Goal: Information Seeking & Learning: Understand process/instructions

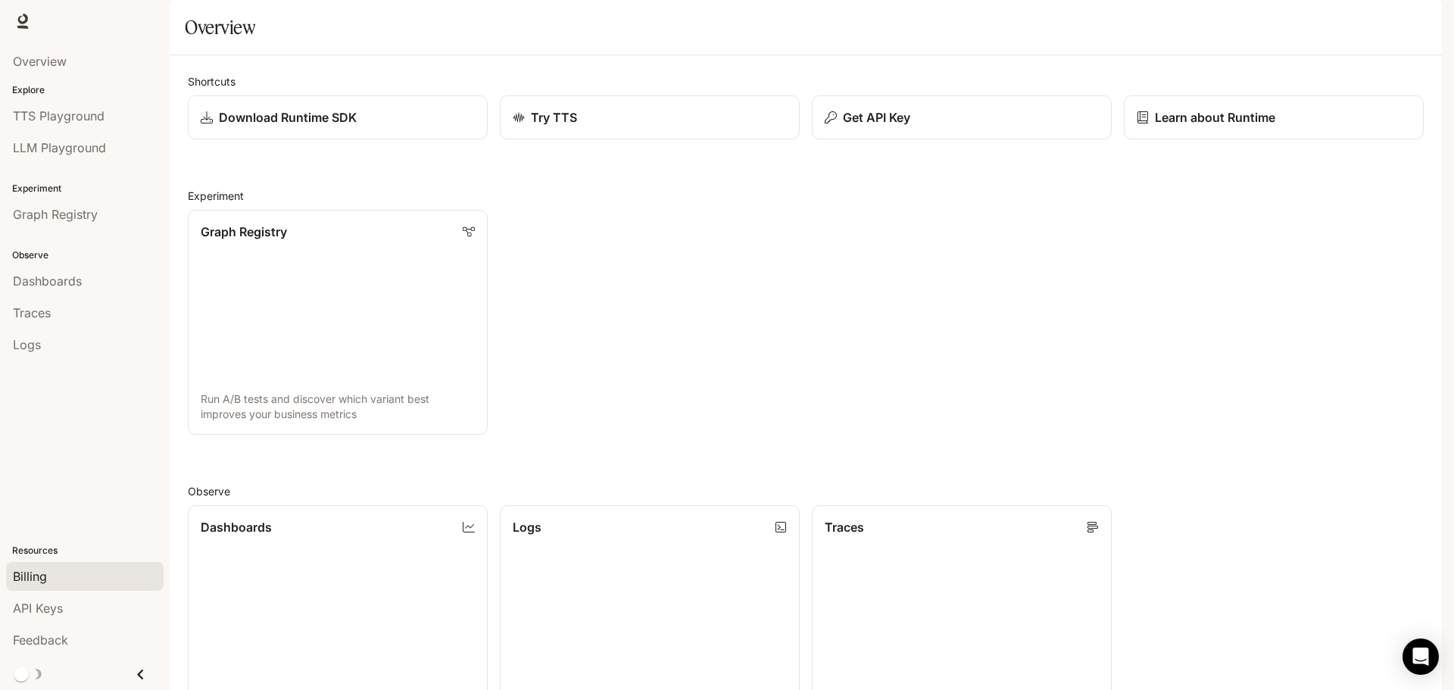
click at [62, 583] on div "Billing" at bounding box center [85, 576] width 144 height 18
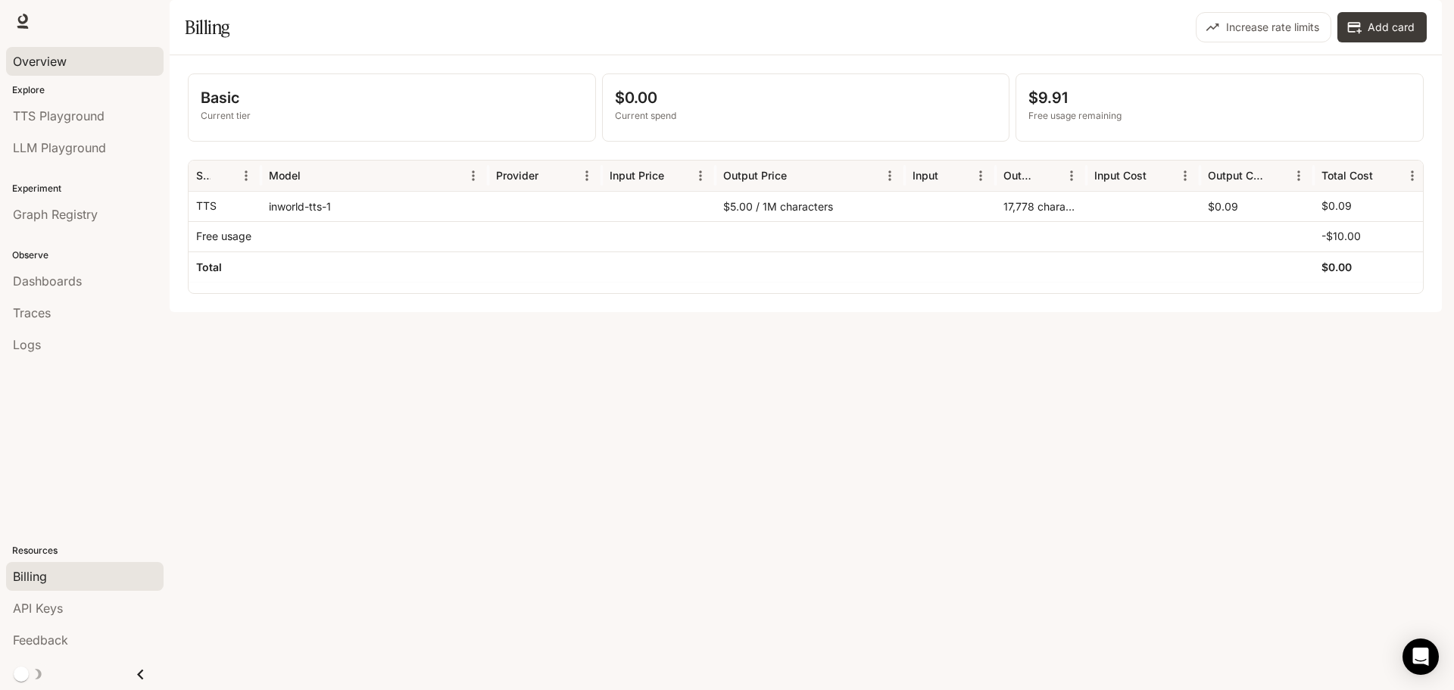
click at [70, 65] on div "Overview" at bounding box center [85, 61] width 144 height 18
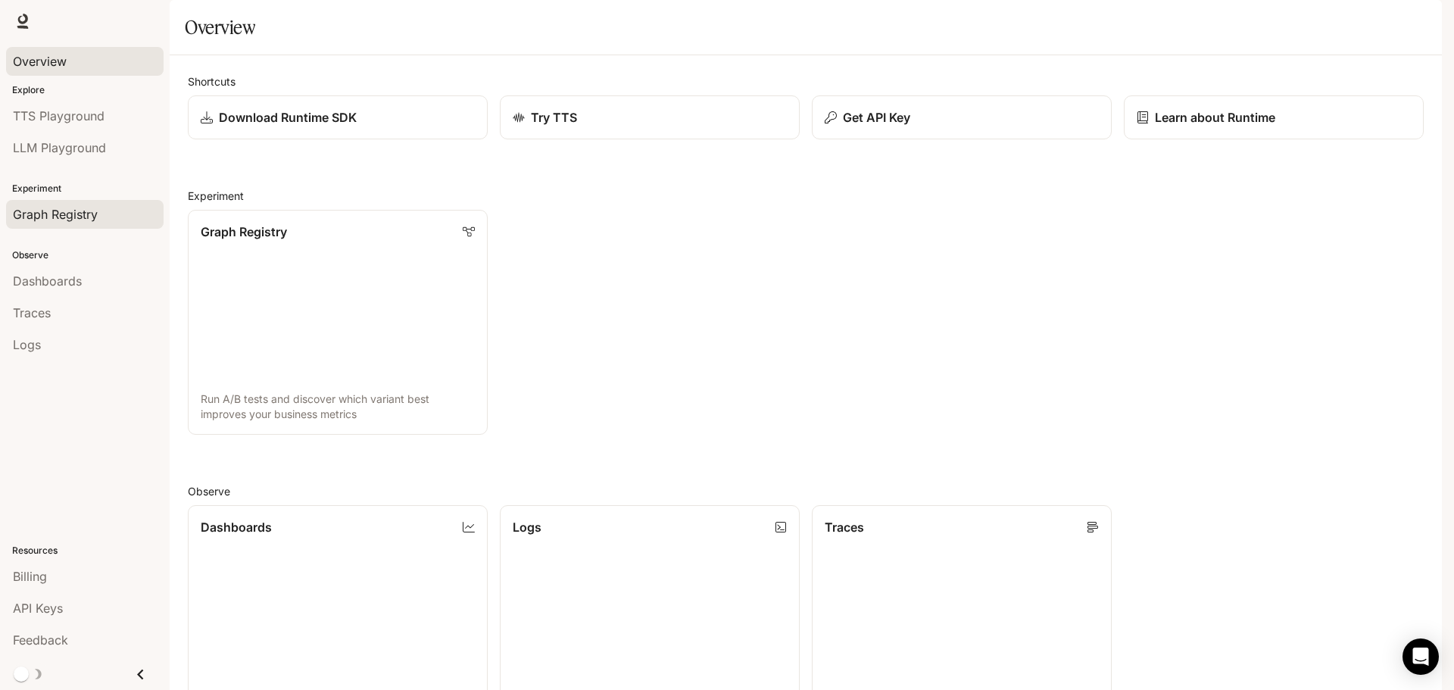
click at [36, 217] on span "Graph Registry" at bounding box center [55, 214] width 85 height 18
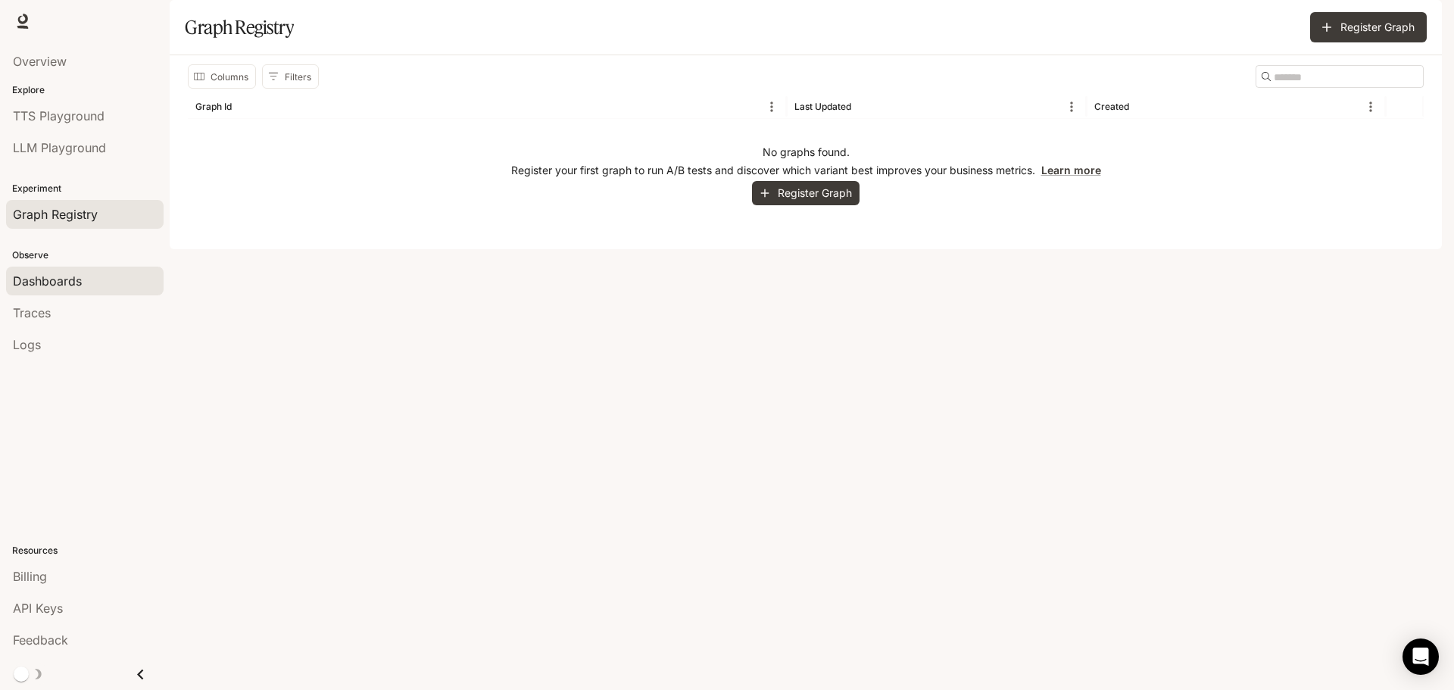
click at [36, 276] on span "Dashboards" at bounding box center [47, 281] width 69 height 18
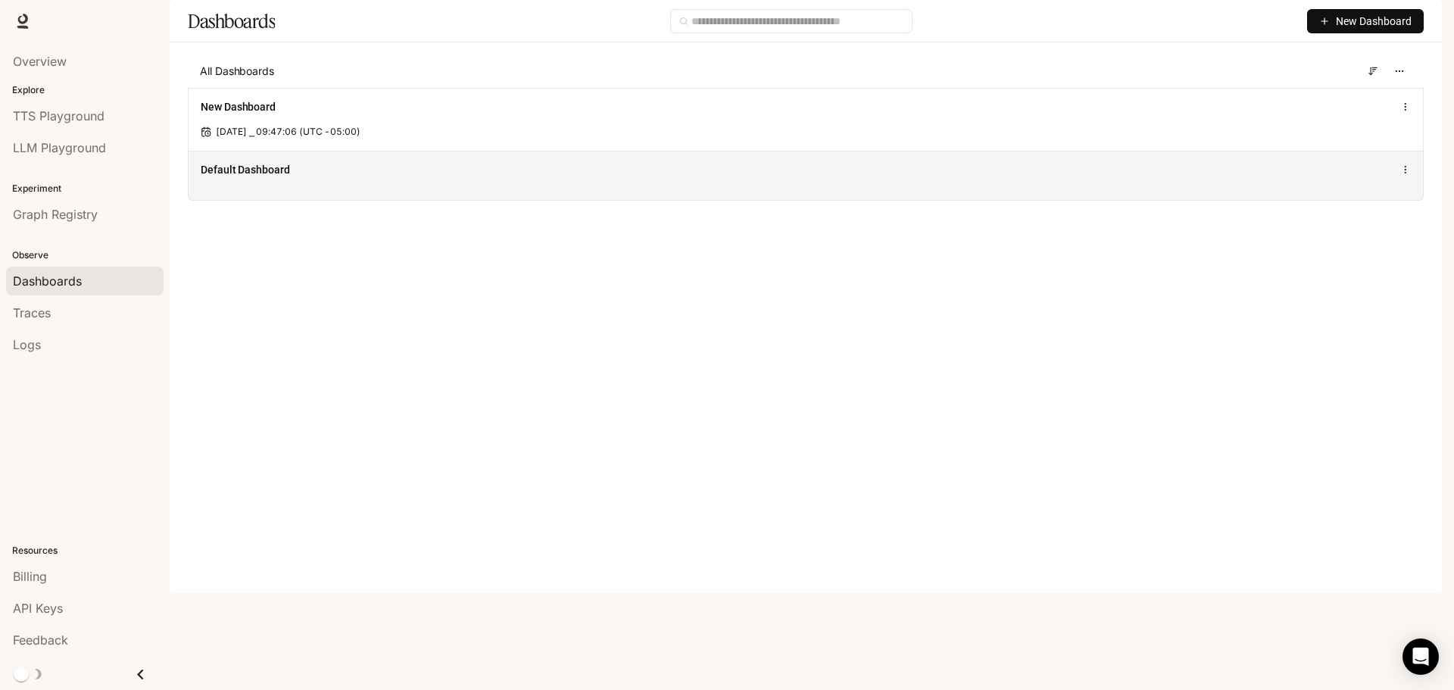
click at [258, 200] on div "Default Dashboard" at bounding box center [806, 175] width 1235 height 49
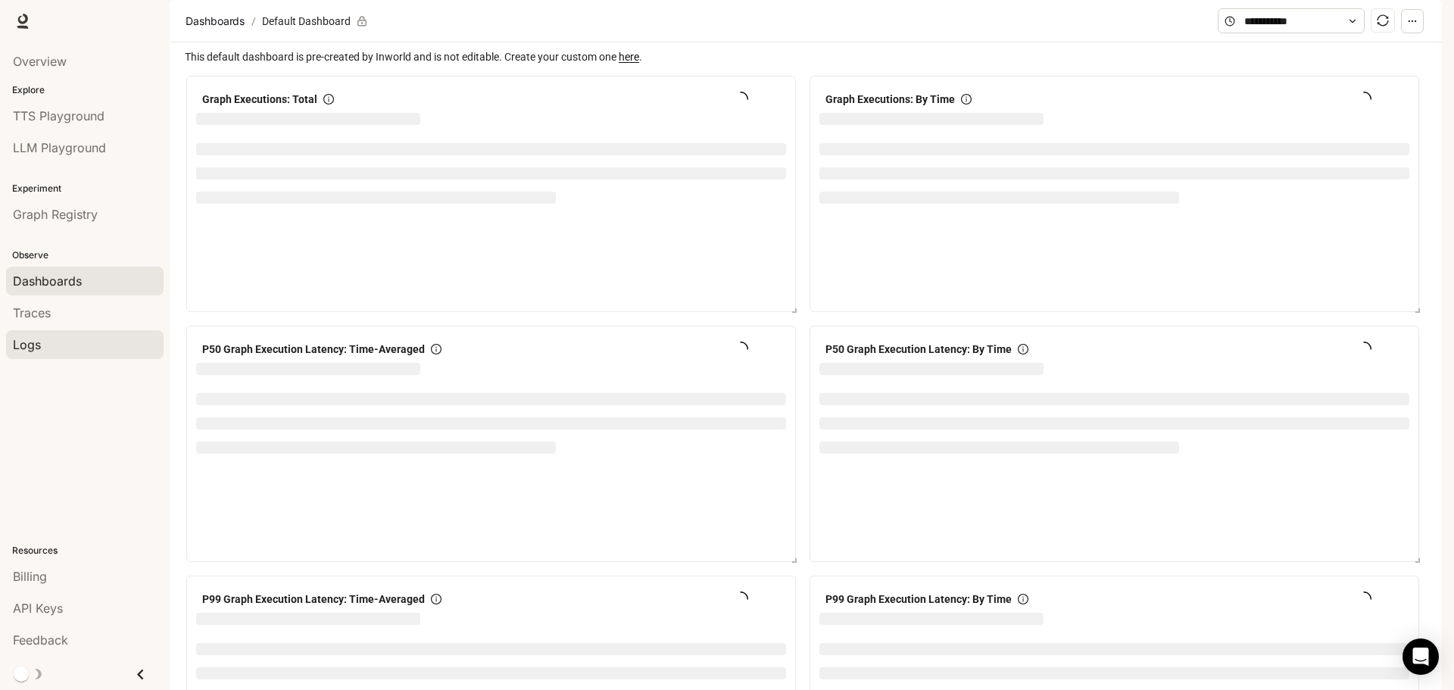
click at [40, 343] on span "Logs" at bounding box center [27, 345] width 28 height 18
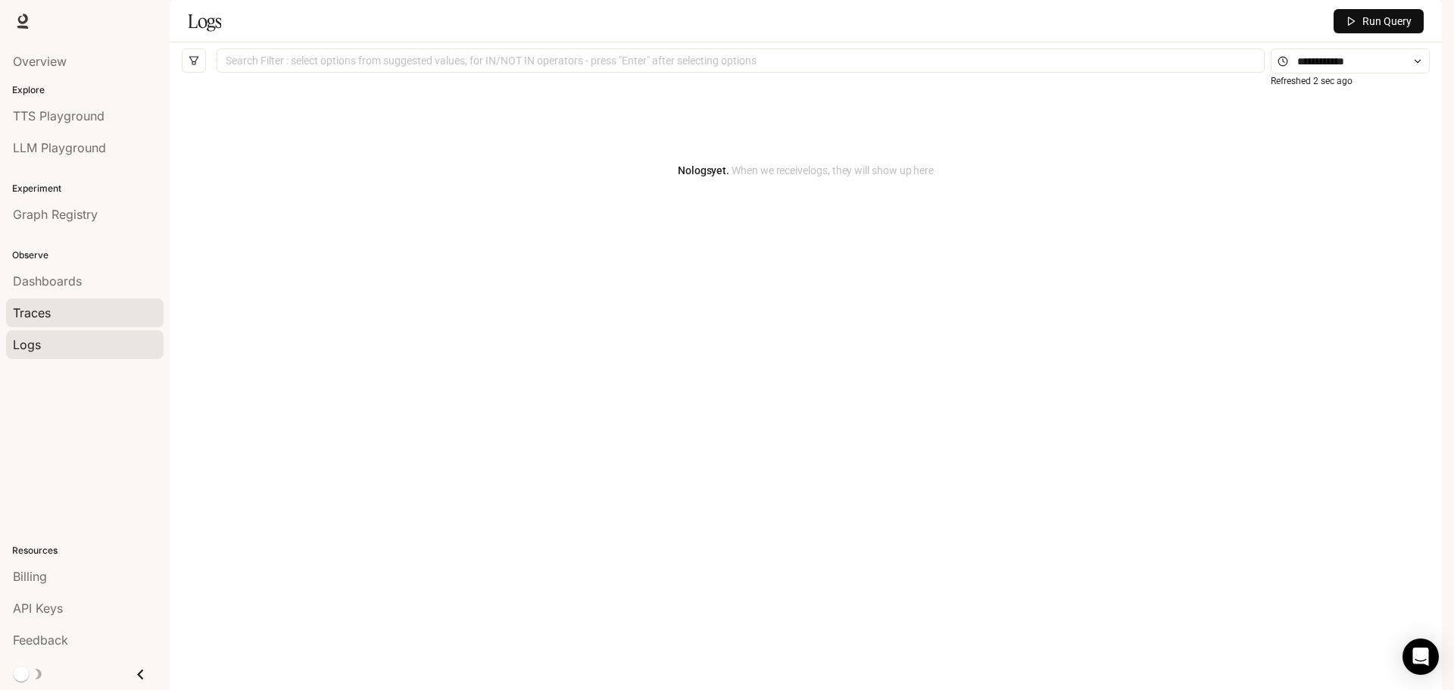
click at [56, 312] on div "Traces" at bounding box center [85, 313] width 144 height 18
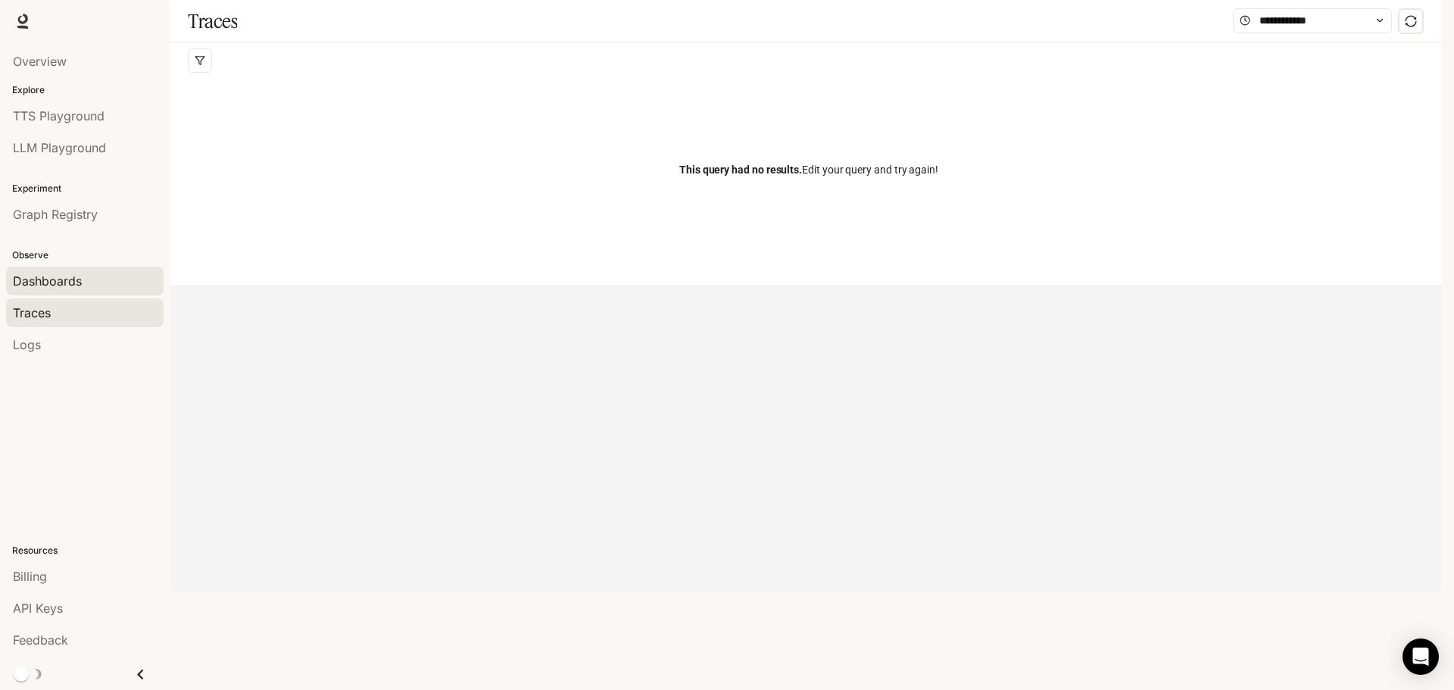
click at [97, 281] on div "Dashboards" at bounding box center [85, 281] width 144 height 18
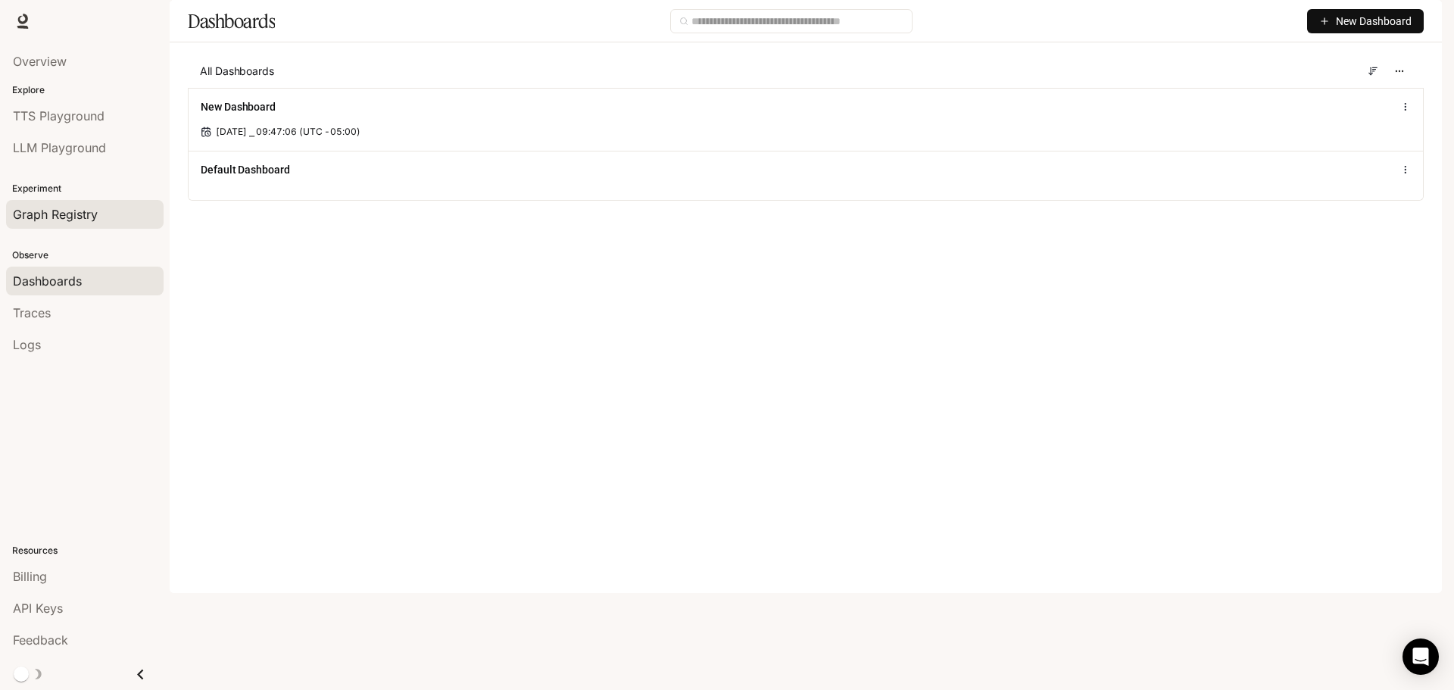
click at [61, 212] on span "Graph Registry" at bounding box center [55, 214] width 85 height 18
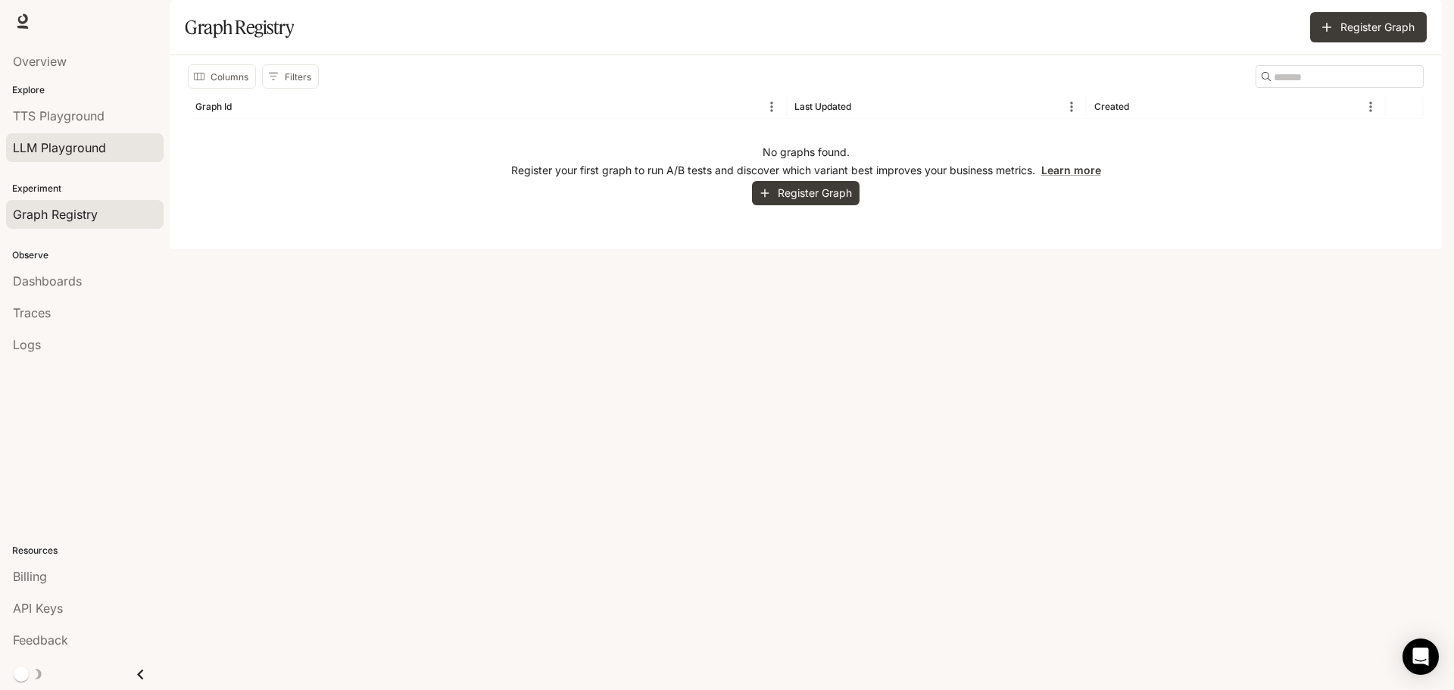
click at [69, 149] on span "LLM Playground" at bounding box center [59, 148] width 93 height 18
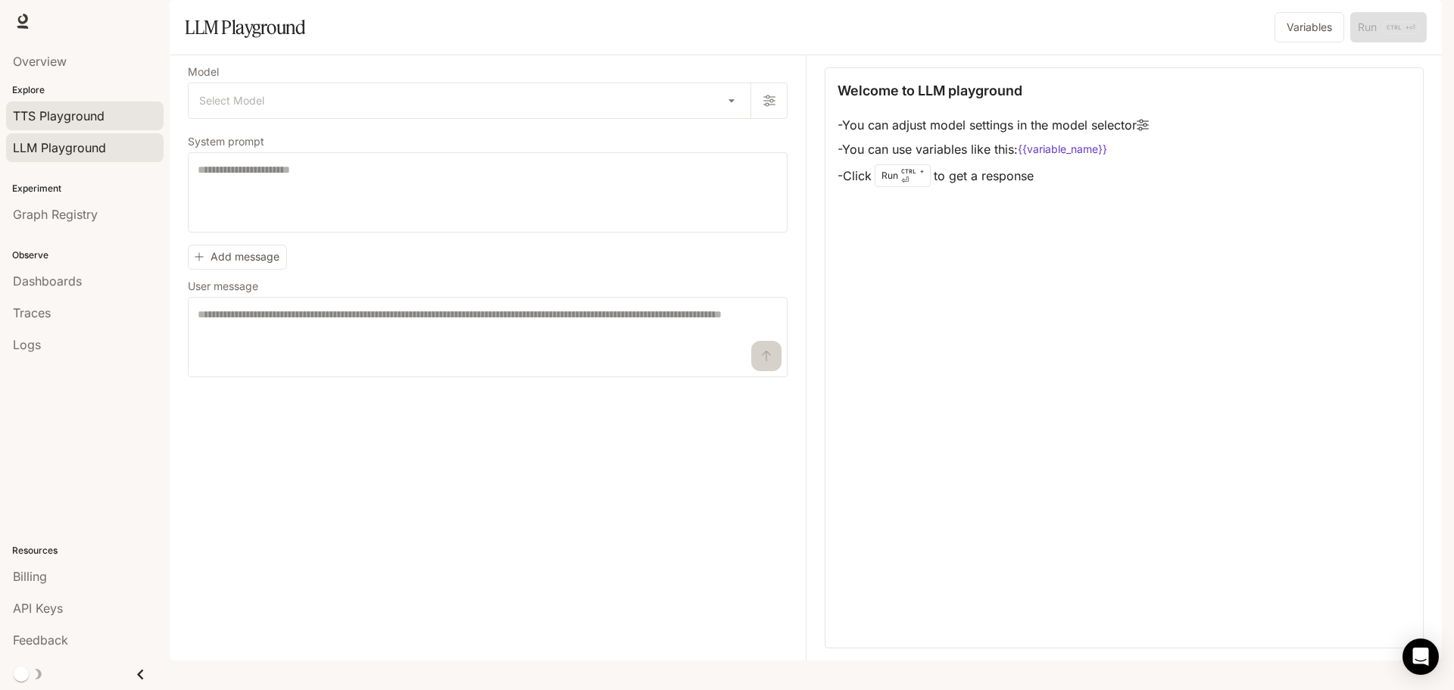
click at [65, 113] on span "TTS Playground" at bounding box center [59, 116] width 92 height 18
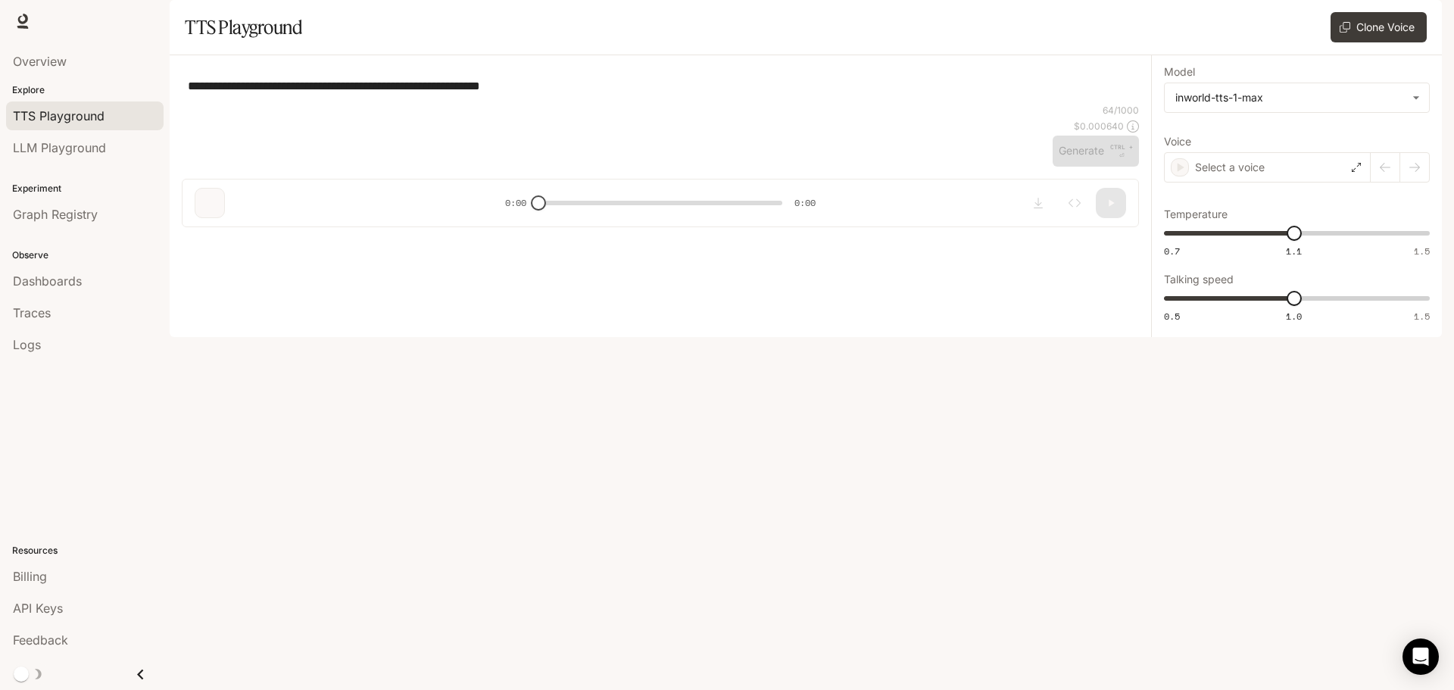
type textarea "**********"
type input "**********"
type input "***"
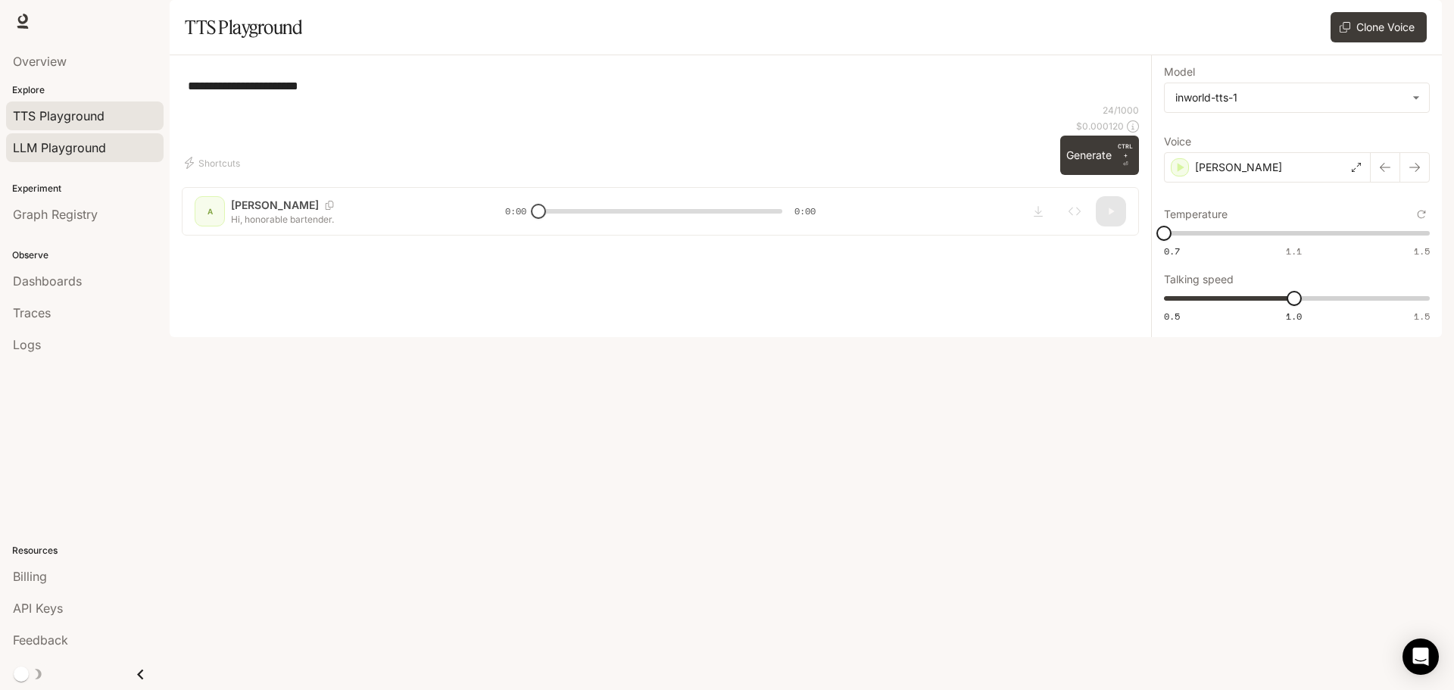
click at [76, 138] on link "LLM Playground" at bounding box center [85, 147] width 158 height 29
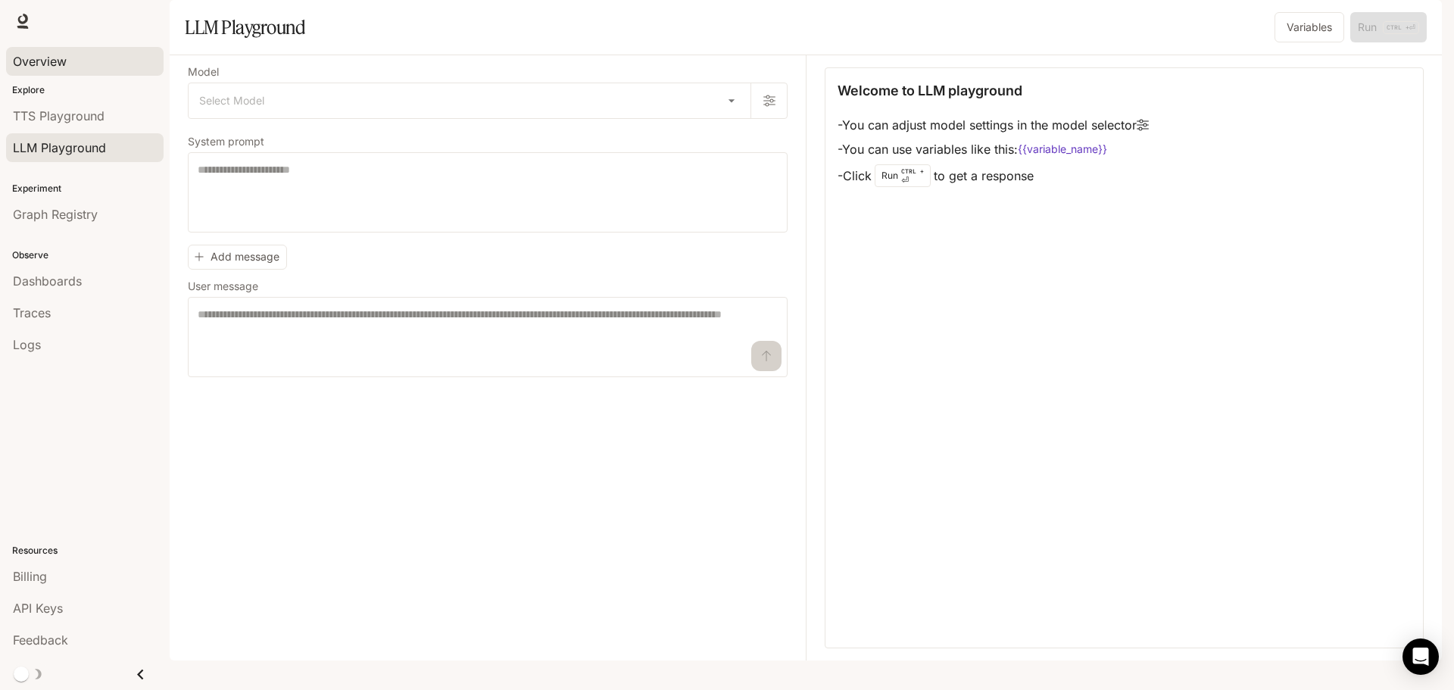
click at [64, 62] on span "Overview" at bounding box center [40, 61] width 54 height 18
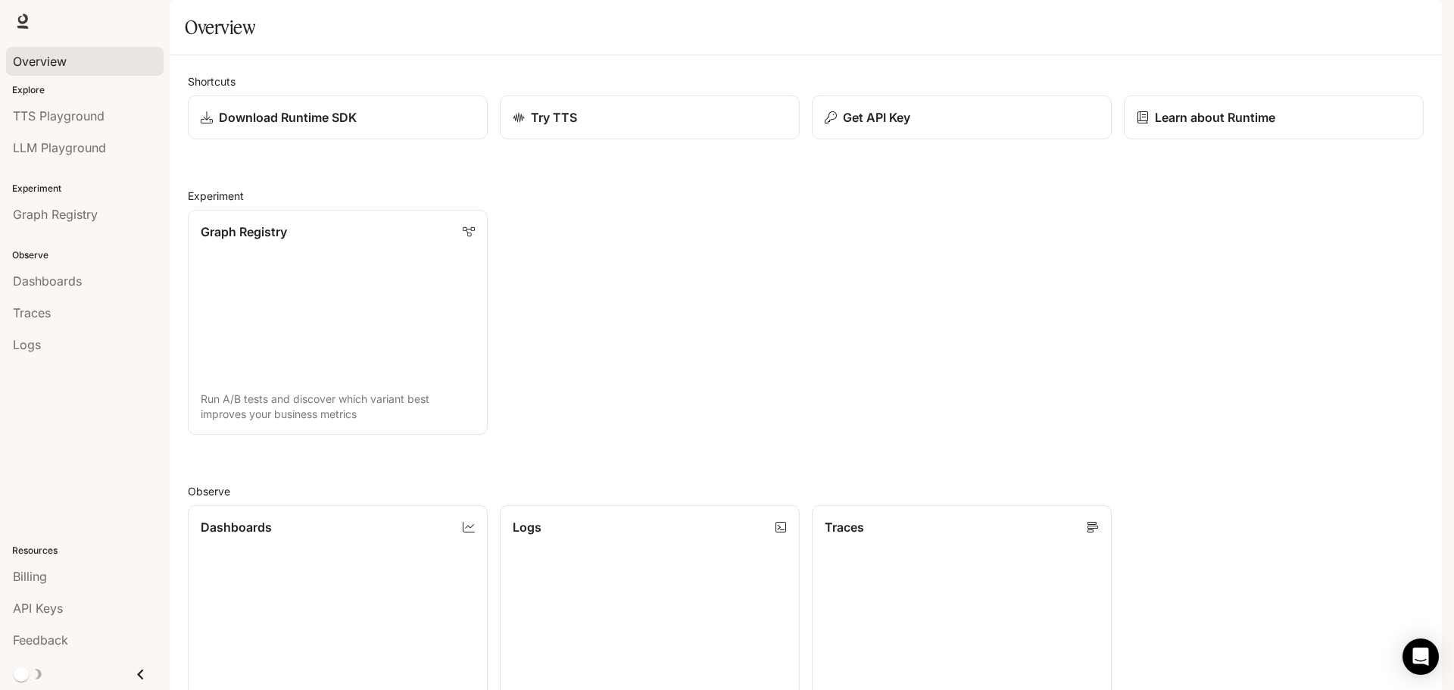
scroll to position [403, 0]
click at [48, 620] on link "API Keys" at bounding box center [85, 608] width 158 height 29
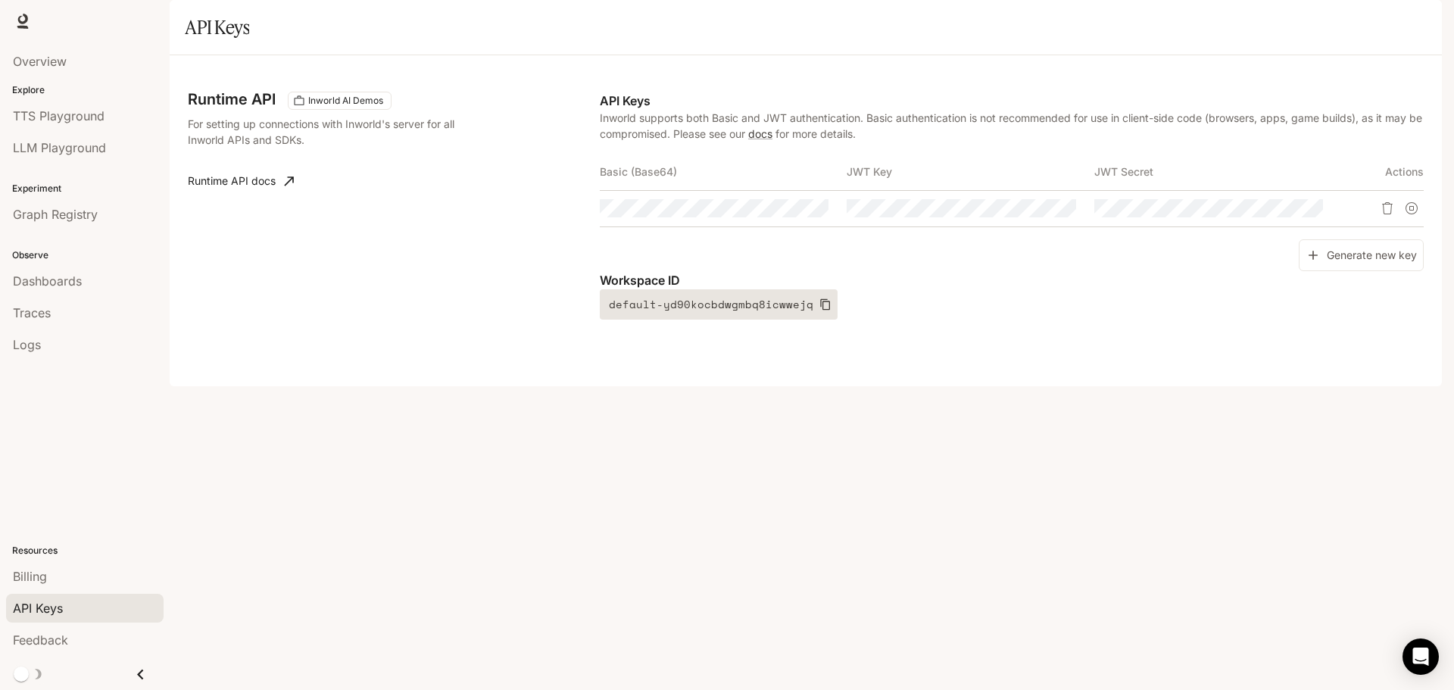
click at [820, 311] on icon "button" at bounding box center [825, 304] width 10 height 11
click at [669, 289] on p "Workspace ID" at bounding box center [1012, 280] width 824 height 18
click at [670, 289] on p "Workspace ID" at bounding box center [1012, 280] width 824 height 18
copy body "Workspace ID default-yd90kocbdwgmbq8icwwejq"
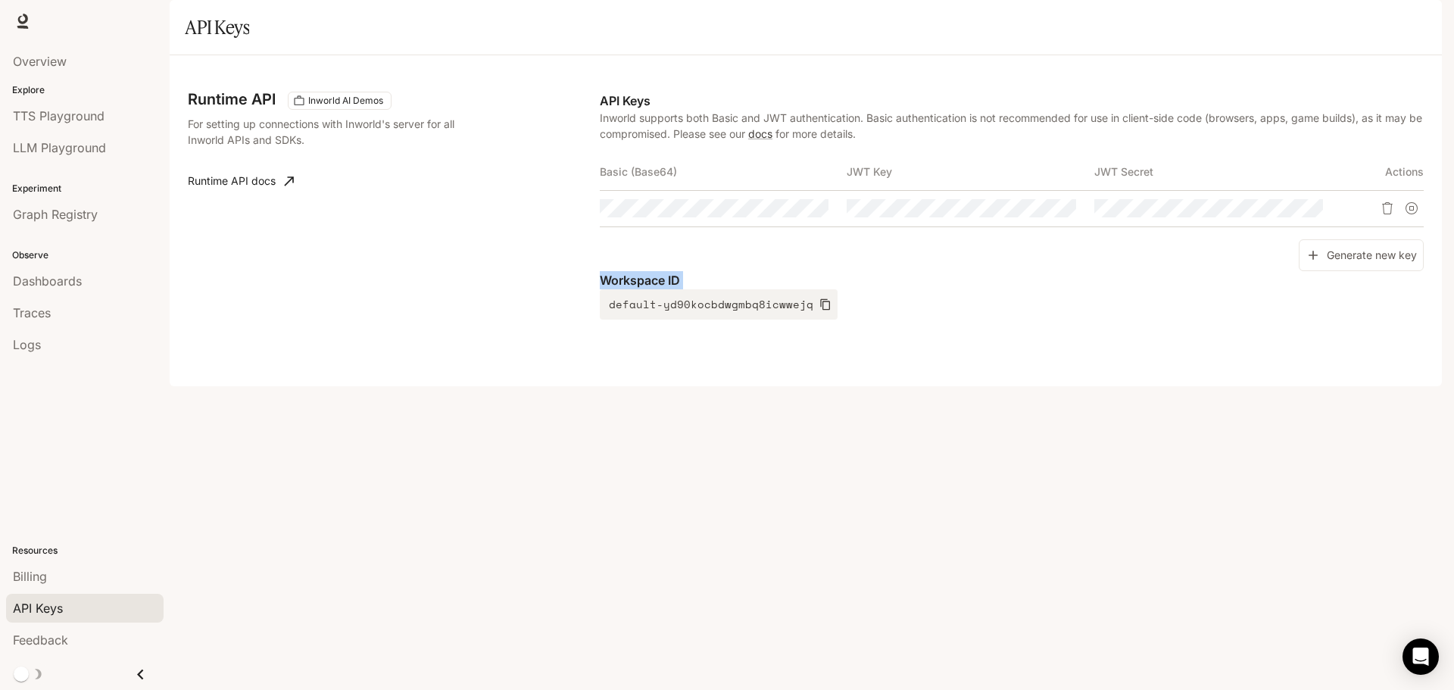
click at [282, 189] on icon at bounding box center [289, 180] width 15 height 15
